Goal: Information Seeking & Learning: Learn about a topic

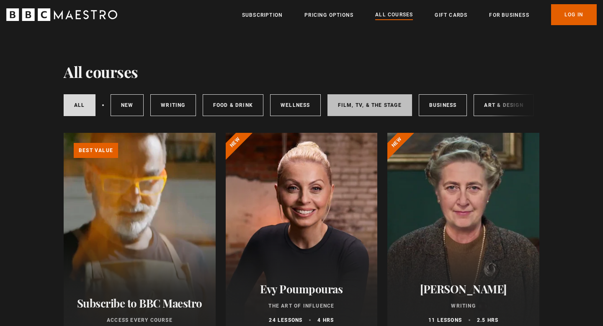
click at [390, 106] on link "Film, TV, & The Stage" at bounding box center [369, 105] width 85 height 22
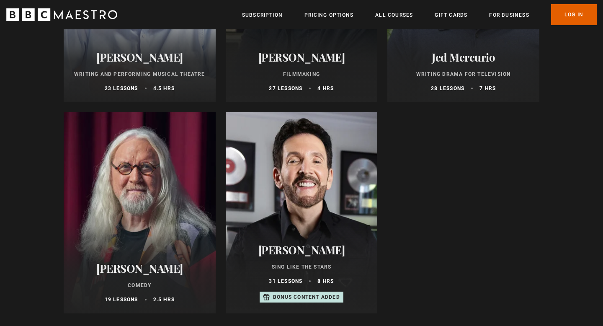
scroll to position [444, 0]
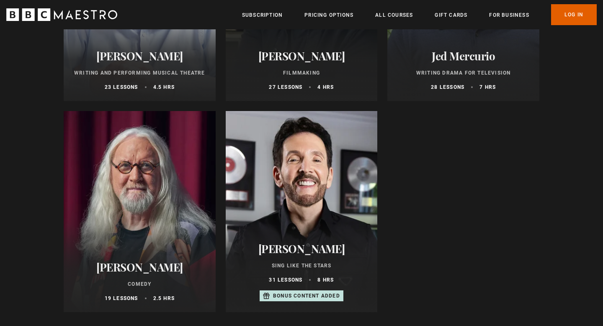
click at [306, 198] on div at bounding box center [302, 211] width 152 height 201
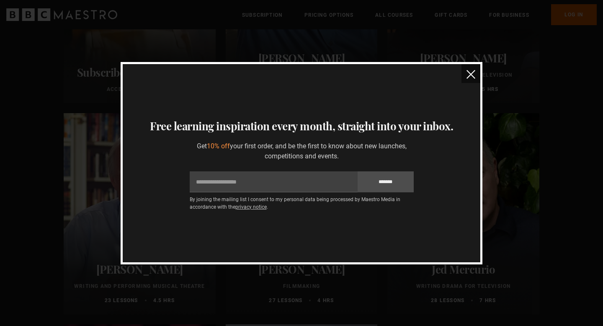
scroll to position [230, 0]
click at [472, 73] on img "close" at bounding box center [470, 74] width 9 height 9
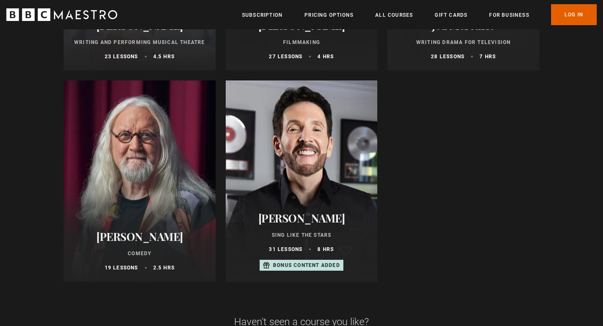
scroll to position [475, 0]
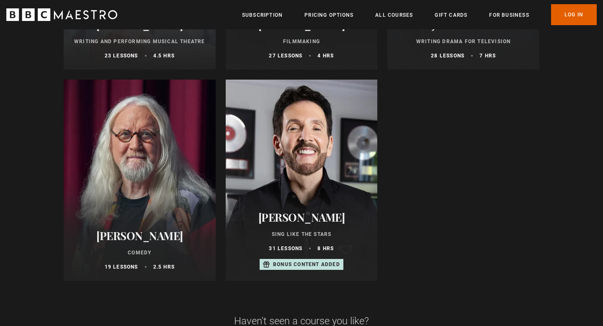
click at [301, 151] on div at bounding box center [302, 180] width 152 height 201
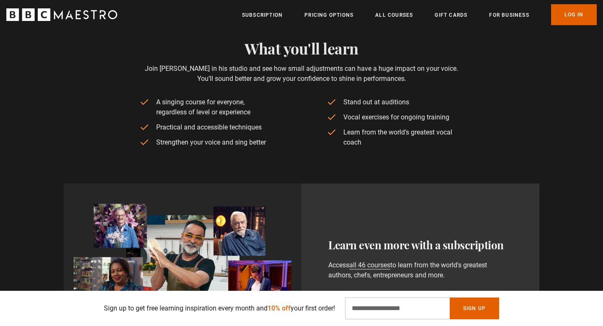
scroll to position [0, 110]
click at [310, 152] on div "Learn even more with a subscription Access all 46 courses to learn from the wor…" at bounding box center [301, 241] width 603 height 183
click at [317, 150] on div "Learn even more with a subscription Access all 46 courses to learn from the wor…" at bounding box center [301, 241] width 603 height 183
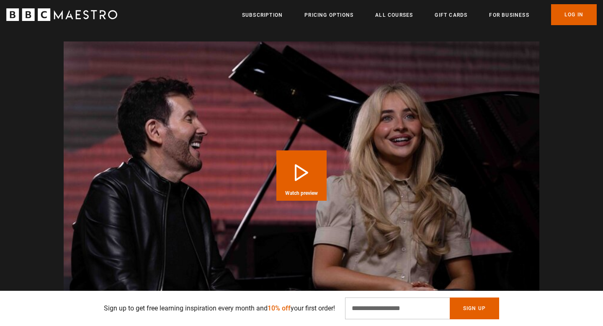
scroll to position [926, 0]
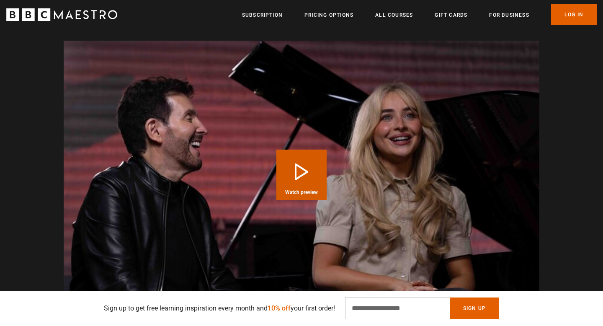
click at [309, 149] on button "Play Course overview for Sing Like the Stars with Eric Vetro Watch preview" at bounding box center [301, 174] width 50 height 50
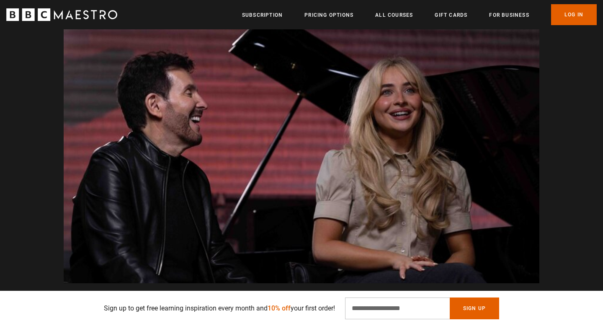
scroll to position [951, 0]
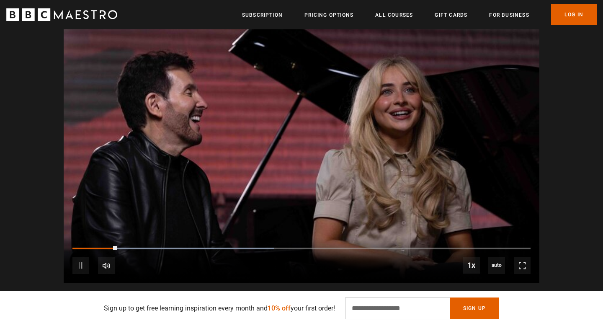
click at [144, 237] on div "10s Skip Back 10 seconds Pause 10s Skip Forward 10 seconds Loaded : 44.00% 0:11…" at bounding box center [302, 260] width 476 height 46
click at [156, 247] on div "Loaded : 48.00% 0:22 0:22" at bounding box center [301, 248] width 458 height 3
click at [212, 237] on div "10s Skip Back 10 seconds Pause 10s Skip Forward 10 seconds Loaded : 60.00% 0:38…" at bounding box center [302, 260] width 476 height 46
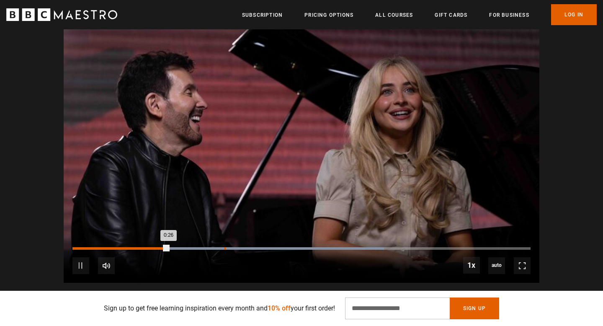
click at [224, 247] on div "Loaded : 68.00% 0:41 0:26" at bounding box center [301, 248] width 458 height 3
click at [295, 247] on div "Loaded : 88.00% 1:00 0:46" at bounding box center [301, 248] width 458 height 3
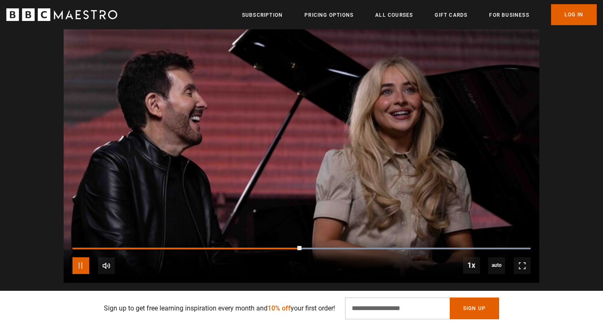
click at [79, 257] on span "Video Player" at bounding box center [80, 265] width 17 height 17
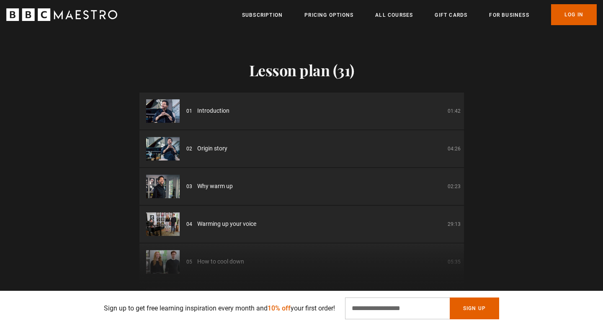
scroll to position [1214, 0]
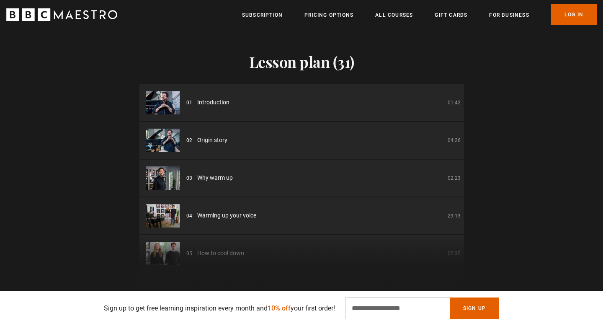
click at [81, 208] on div "Lesson plan (31) 01 Introduction 01:42 02 Origin story 04:26 03 Why warm up 02:…" at bounding box center [301, 151] width 603 height 265
click at [93, 131] on div "Lesson plan (31) 01 Introduction 01:42 02 Origin story 04:26 03 Why warm up 02:…" at bounding box center [301, 151] width 603 height 265
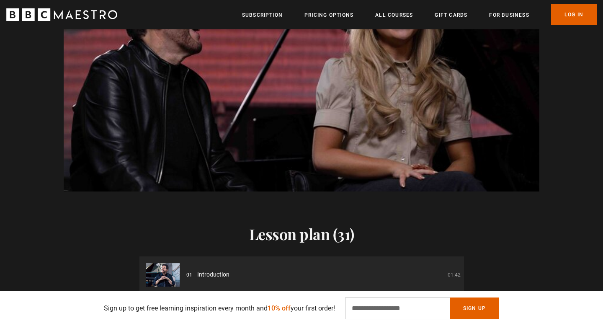
scroll to position [1012, 0]
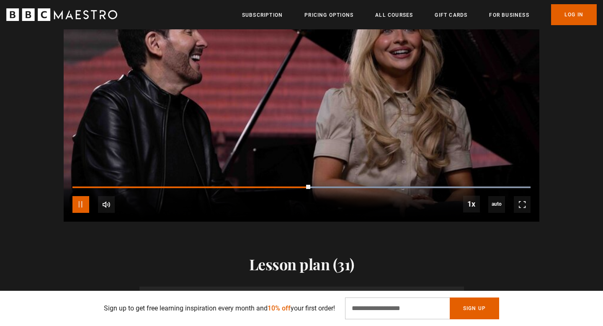
click at [76, 196] on span "Video Player" at bounding box center [80, 204] width 17 height 17
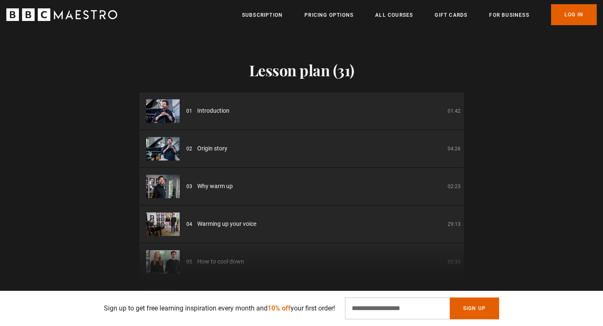
scroll to position [0, 658]
click at [88, 80] on div "Lesson plan (31) 01 Introduction 01:42 02 Origin story 04:26 03 Why warm up 02:…" at bounding box center [301, 160] width 603 height 265
click at [93, 80] on div "Lesson plan (31) 01 Introduction 01:42 02 Origin story 04:26 03 Why warm up 02:…" at bounding box center [301, 160] width 603 height 265
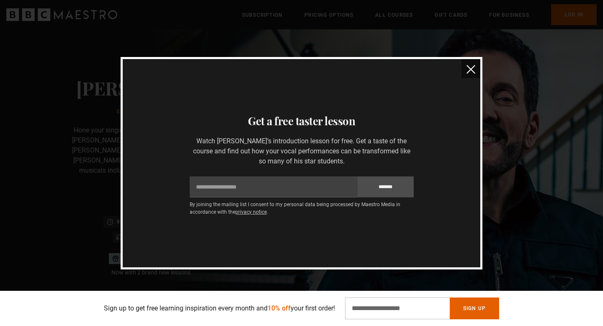
scroll to position [5, 0]
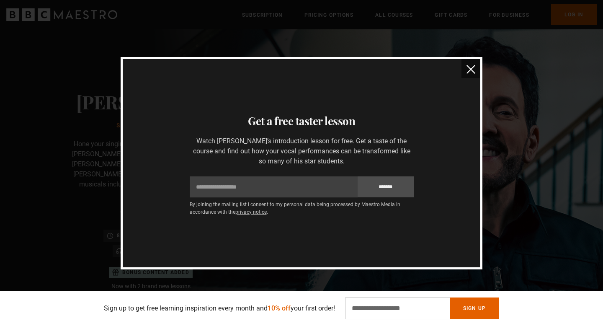
click at [470, 67] on img "close" at bounding box center [470, 69] width 9 height 9
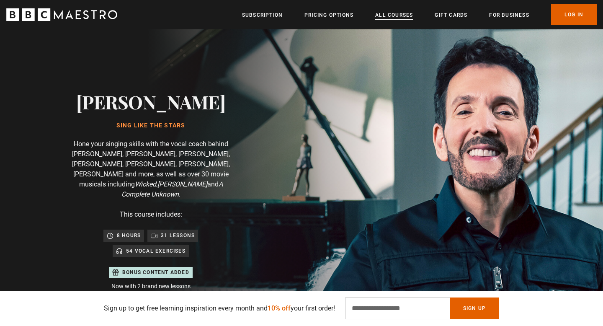
click at [389, 16] on link "All Courses" at bounding box center [394, 15] width 38 height 8
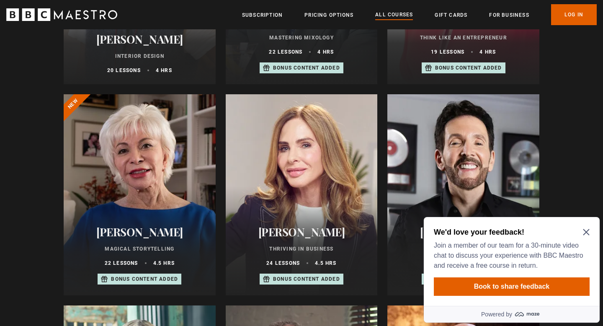
scroll to position [462, 0]
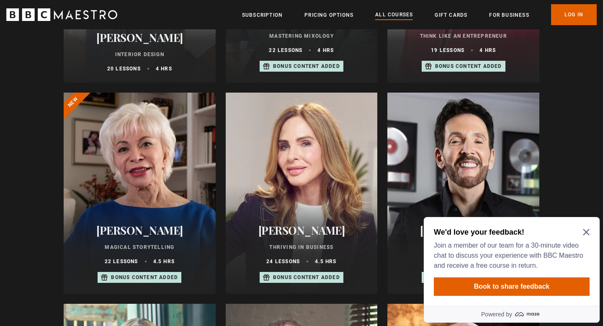
click at [335, 39] on p "Mastering Mixology" at bounding box center [302, 36] width 132 height 8
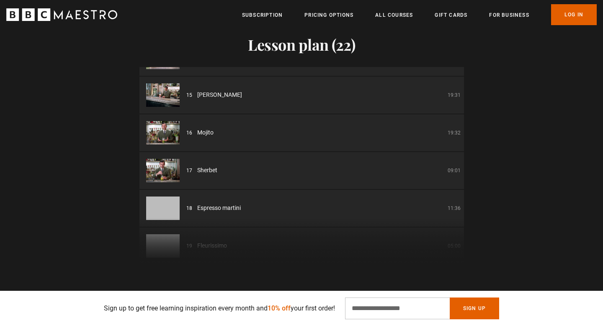
scroll to position [627, 0]
